Goal: Task Accomplishment & Management: Manage account settings

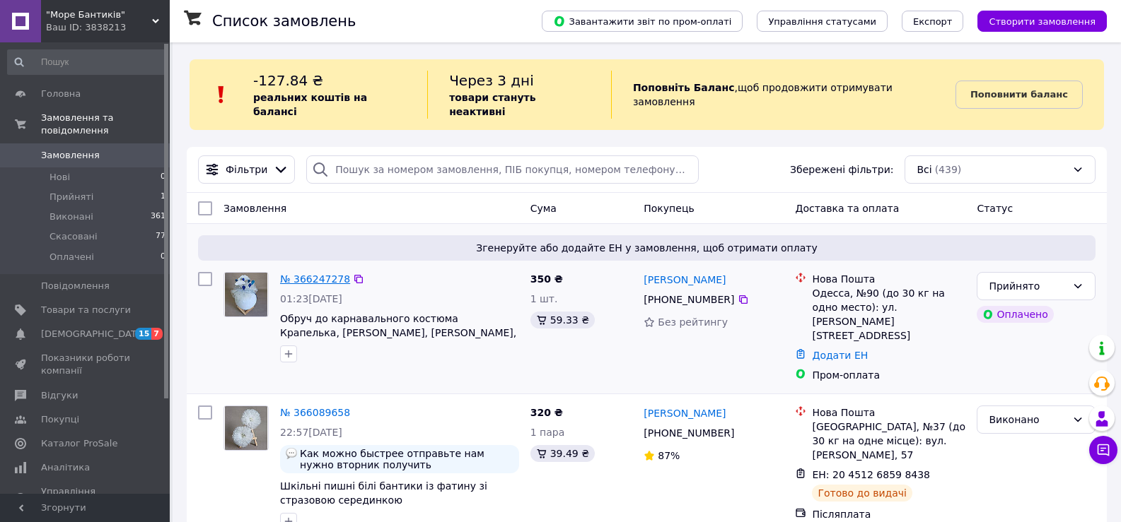
click at [315, 274] on link "№ 366247278" at bounding box center [315, 279] width 70 height 11
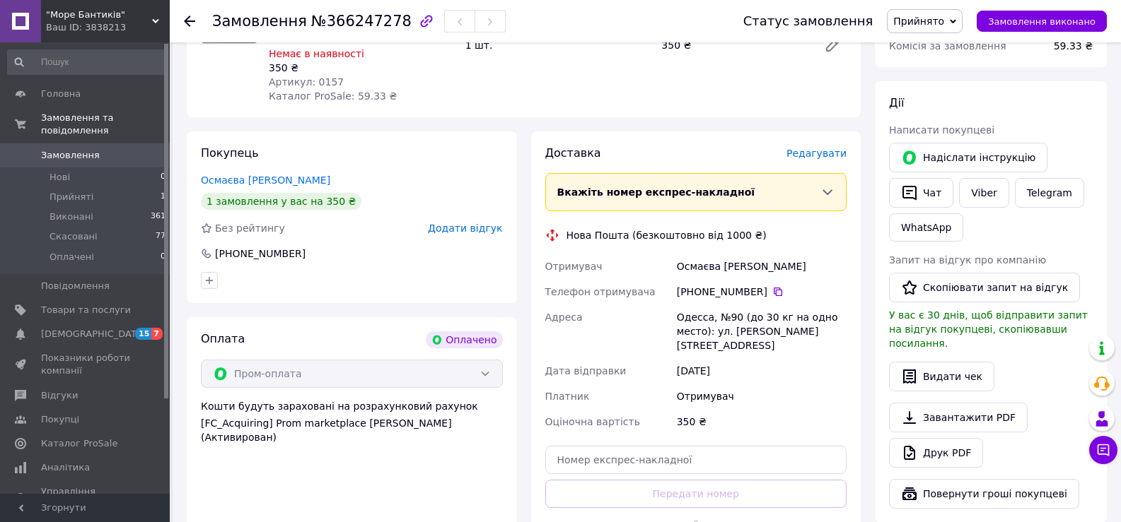
scroll to position [424, 0]
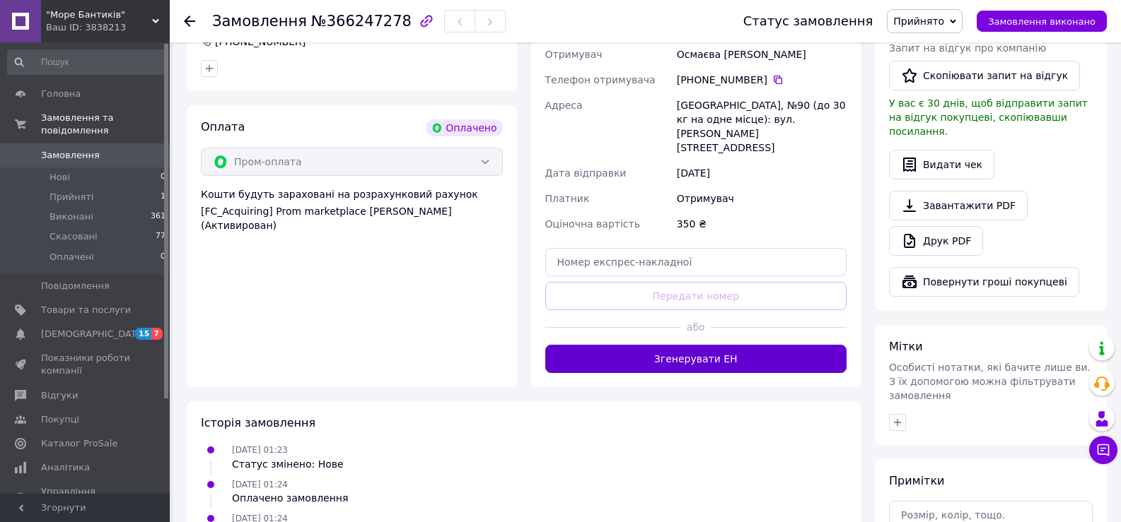
click at [741, 345] on button "Згенерувати ЕН" at bounding box center [696, 359] width 302 height 28
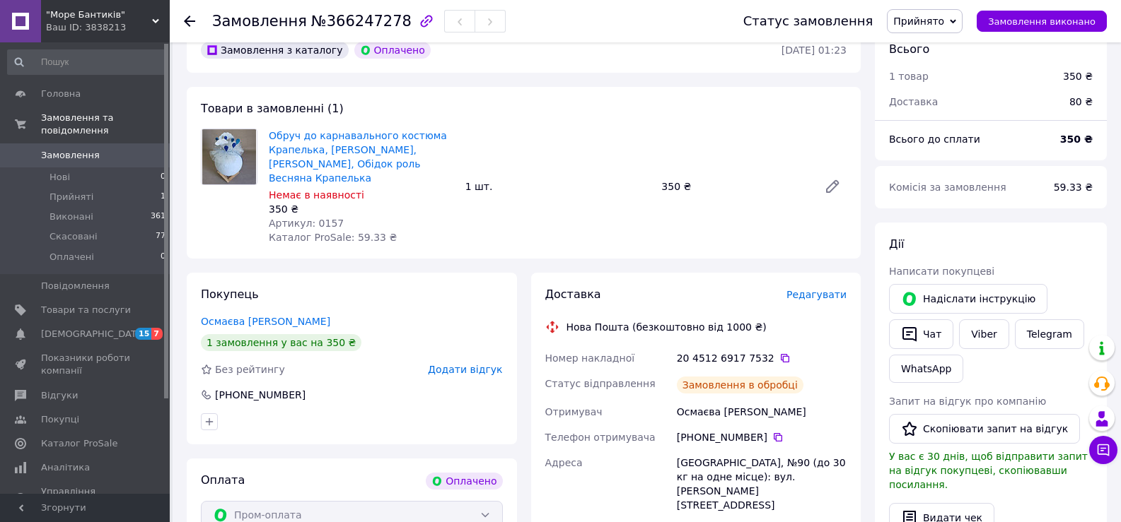
scroll to position [0, 0]
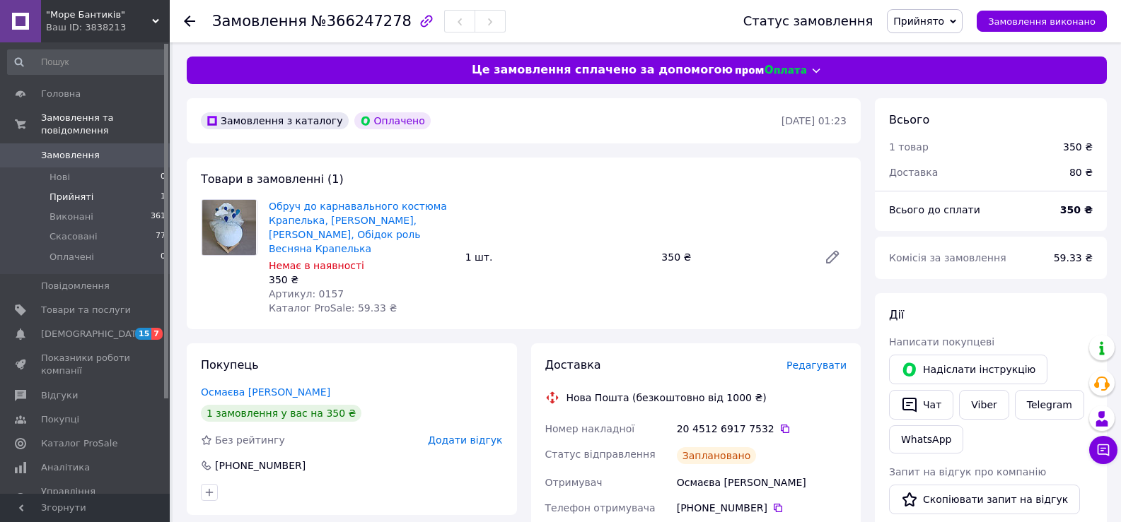
click at [81, 191] on span "Прийняті" at bounding box center [71, 197] width 44 height 13
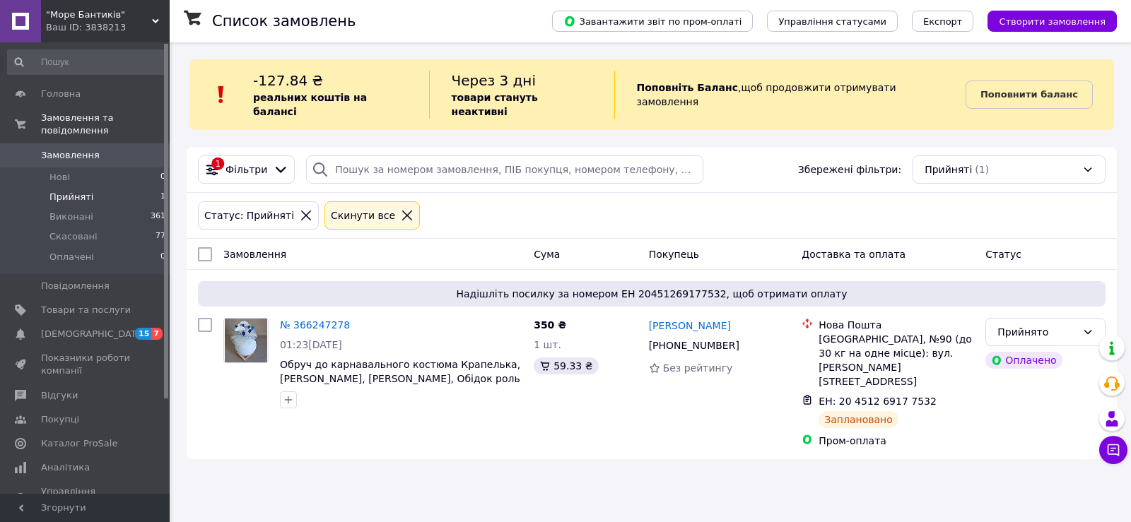
click at [58, 149] on span "Замовлення" at bounding box center [70, 155] width 59 height 13
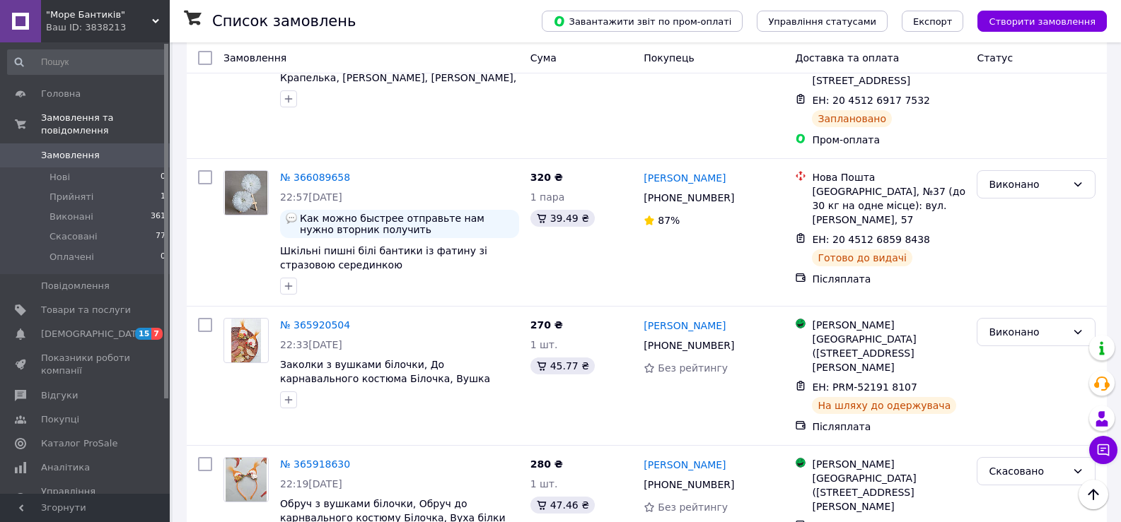
scroll to position [114, 0]
